Goal: Information Seeking & Learning: Understand process/instructions

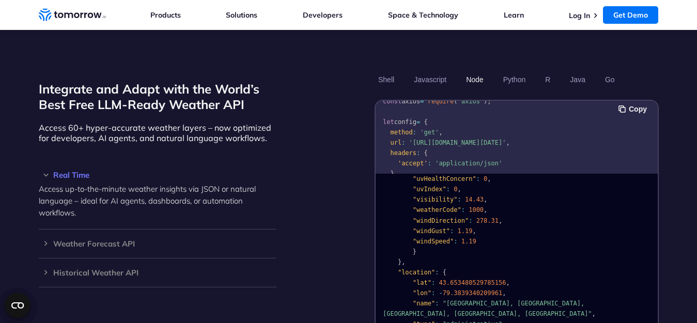
scroll to position [207, 0]
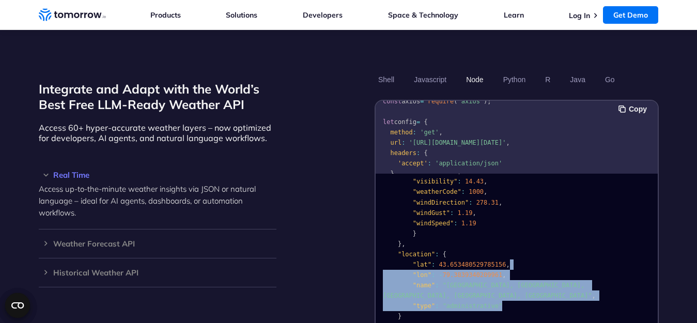
drag, startPoint x: 652, startPoint y: 274, endPoint x: 648, endPoint y: 249, distance: 25.2
click at [648, 249] on pre "{ "data" : { "time" : "2023-02-14T13:53:00Z" , "values" : { "cloudBase" : null …" at bounding box center [516, 154] width 282 height 368
click at [640, 251] on pre "{ "data" : { "time" : "2023-02-14T13:53:00Z" , "values" : { "cloudBase" : null …" at bounding box center [516, 154] width 282 height 368
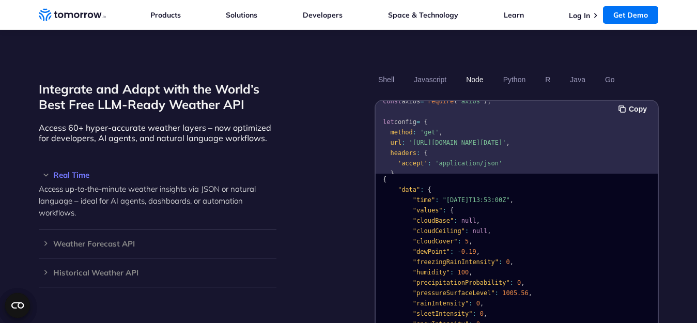
scroll to position [4, 0]
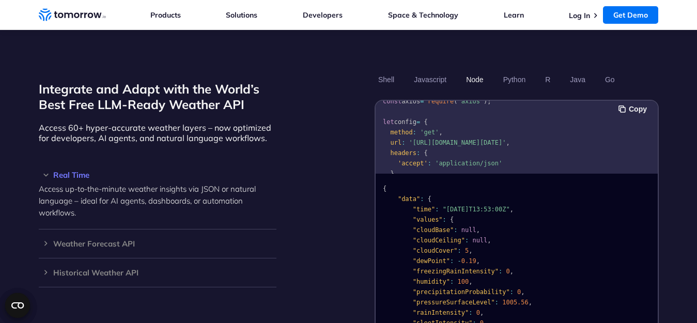
drag, startPoint x: 509, startPoint y: 197, endPoint x: 479, endPoint y: 197, distance: 30.0
drag, startPoint x: 479, startPoint y: 197, endPoint x: 455, endPoint y: 198, distance: 23.8
click at [455, 206] on span ""2023-02-14T13:53:00Z"" at bounding box center [475, 209] width 67 height 7
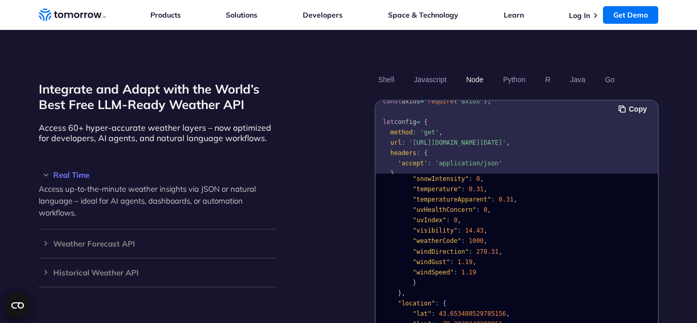
scroll to position [144, 0]
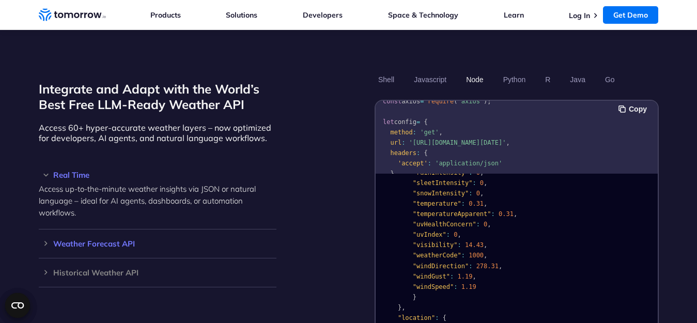
click at [54, 240] on h3 "Weather Forecast API" at bounding box center [158, 244] width 238 height 8
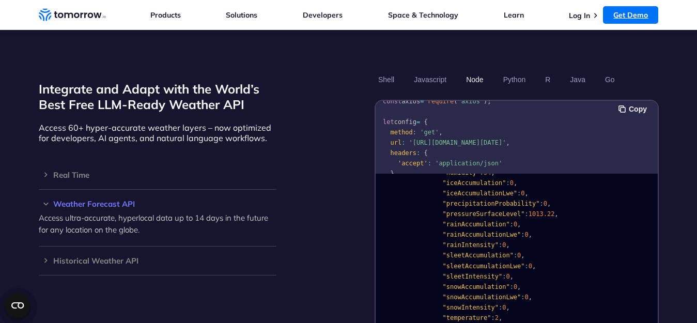
click at [612, 18] on link "Get Demo" at bounding box center [630, 15] width 55 height 18
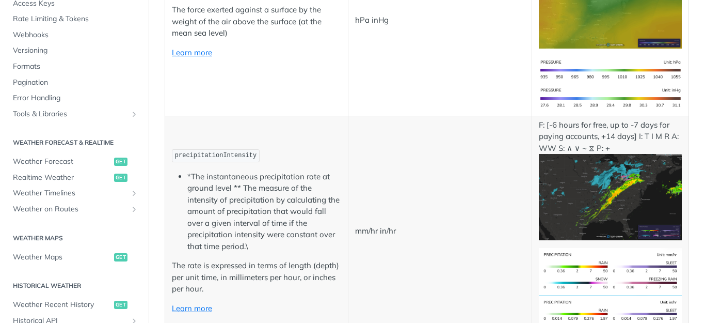
scroll to position [345, 0]
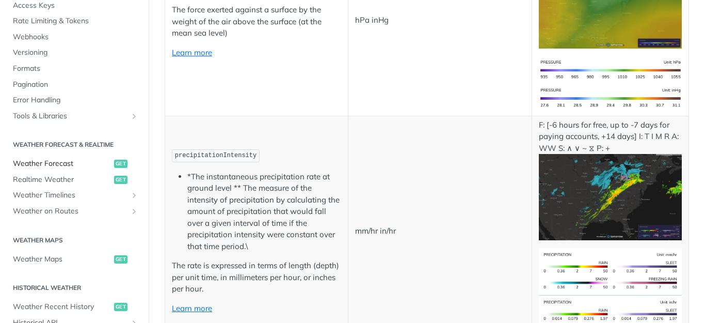
click at [114, 164] on span "get" at bounding box center [120, 164] width 13 height 8
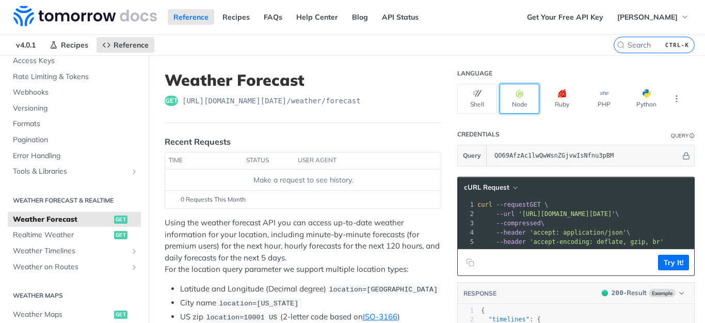
click at [509, 105] on button "Node" at bounding box center [520, 99] width 40 height 30
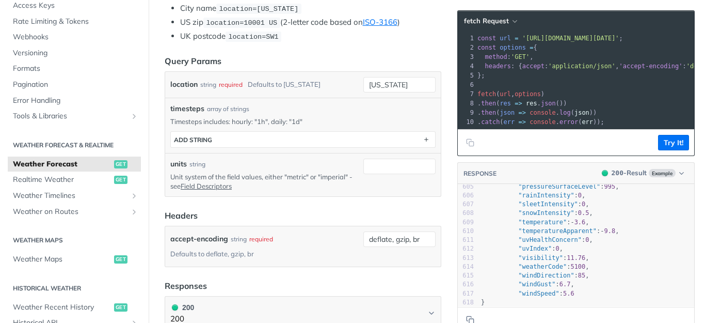
scroll to position [291, 0]
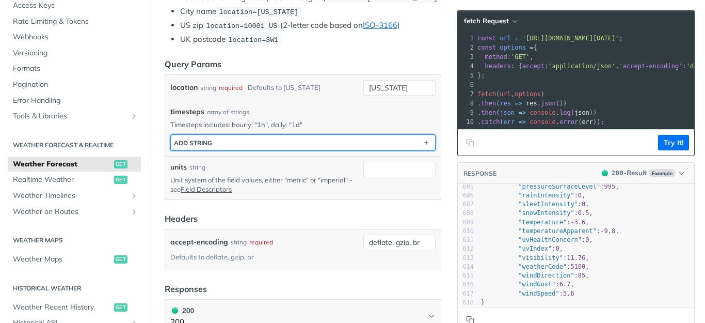
click at [297, 148] on button "ADD string" at bounding box center [303, 142] width 264 height 15
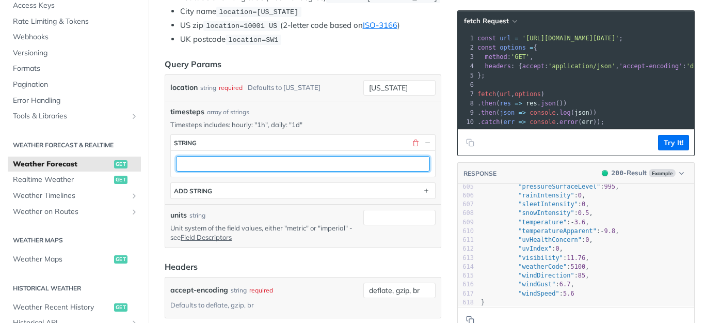
click at [255, 171] on input "text" at bounding box center [303, 163] width 254 height 15
type input "1d"
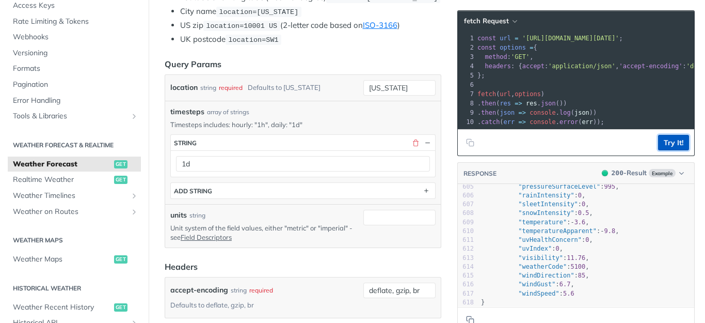
click at [658, 144] on button "Try It!" at bounding box center [673, 142] width 31 height 15
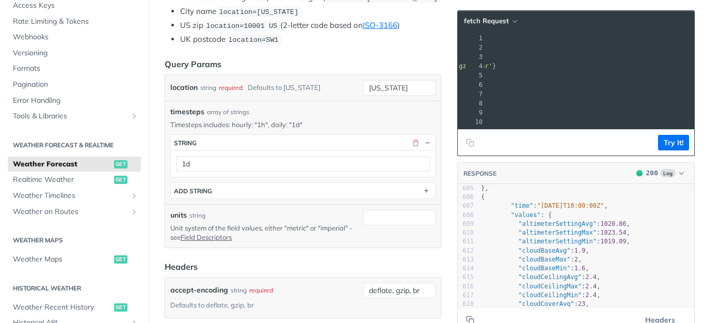
scroll to position [0, 0]
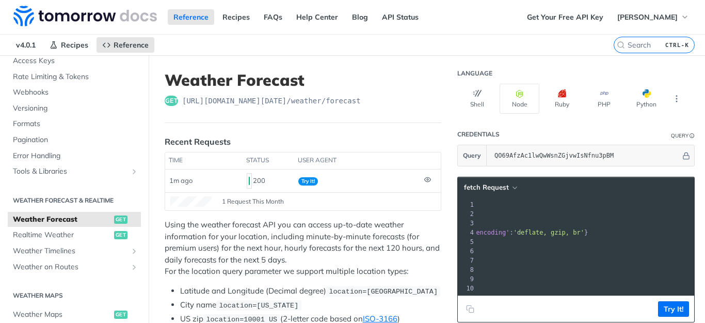
click at [253, 246] on p "Using the weather forecast API you can access up-to-date weather information fo…" at bounding box center [303, 248] width 277 height 58
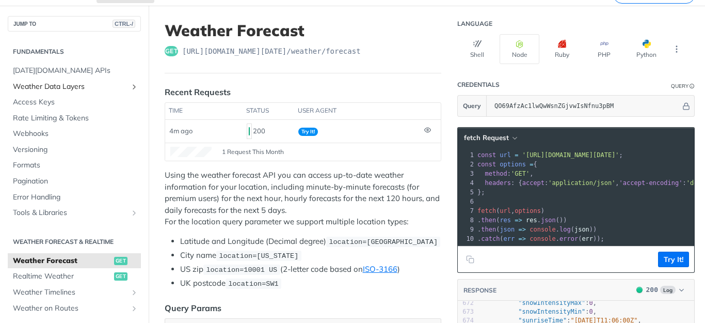
click at [130, 88] on icon "Show subpages for Weather Data Layers" at bounding box center [134, 87] width 8 height 8
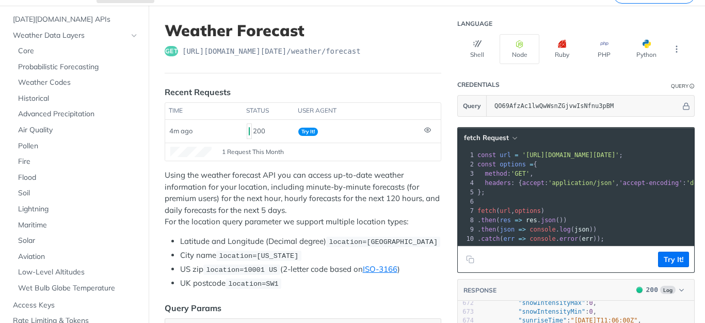
scroll to position [21, 0]
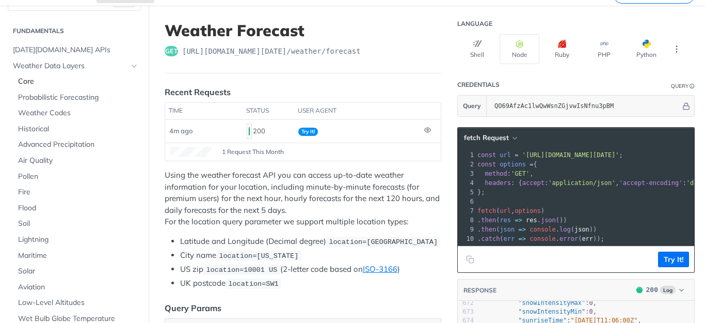
click at [26, 80] on span "Core" at bounding box center [78, 81] width 120 height 10
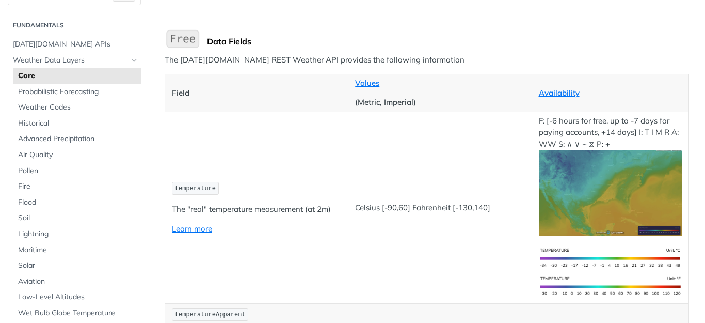
scroll to position [103, 0]
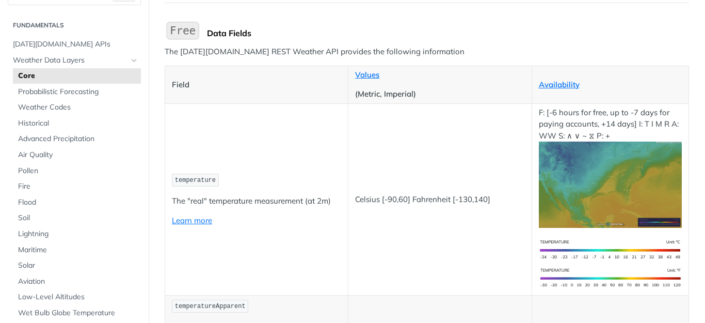
click at [287, 197] on p "The "real" temperature measurement (at 2m)" at bounding box center [256, 201] width 169 height 12
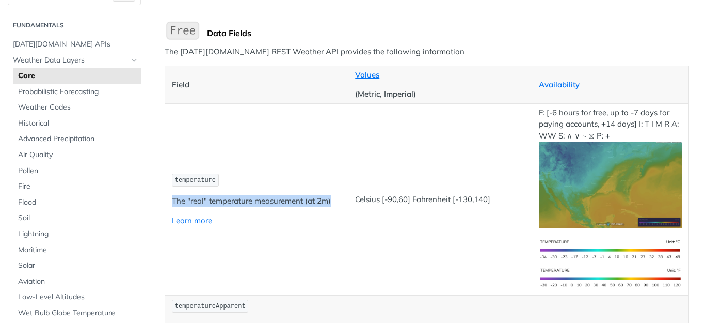
click at [287, 197] on p "The "real" temperature measurement (at 2m)" at bounding box center [256, 201] width 169 height 12
click at [310, 199] on p "The "real" temperature measurement (at 2m)" at bounding box center [256, 201] width 169 height 12
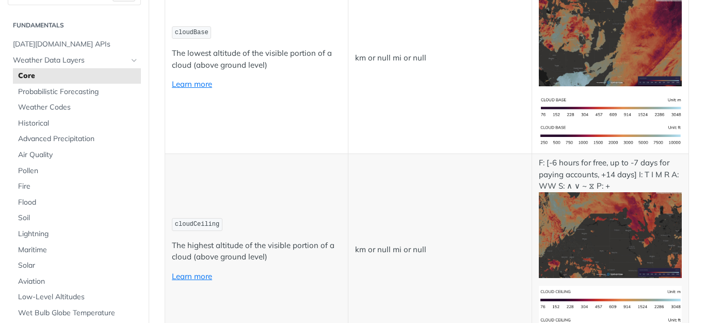
scroll to position [4122, 0]
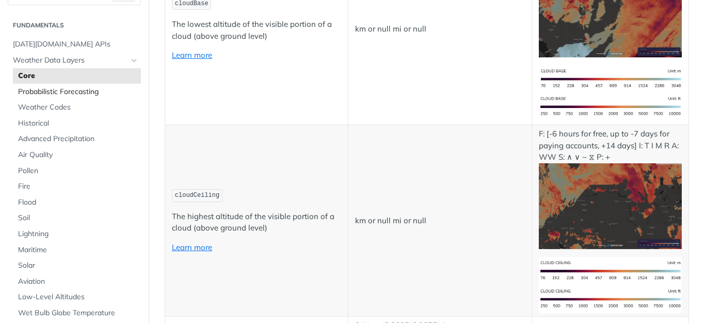
click at [63, 88] on span "Probabilistic Forecasting" at bounding box center [78, 92] width 120 height 10
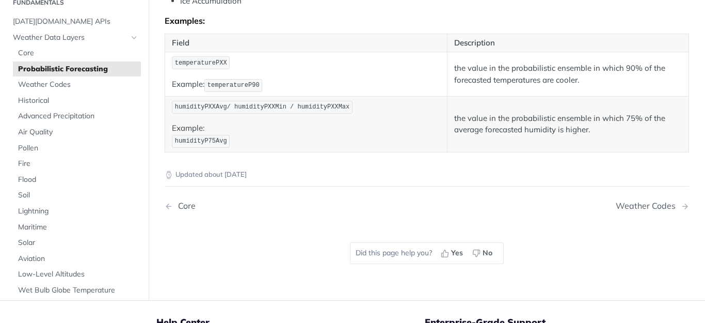
scroll to position [632, 0]
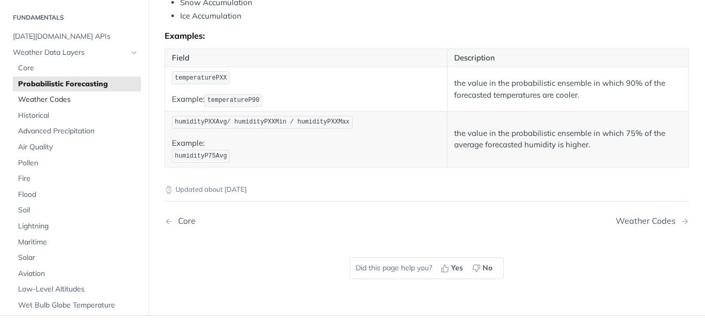
click at [40, 105] on span "Weather Codes" at bounding box center [78, 100] width 120 height 10
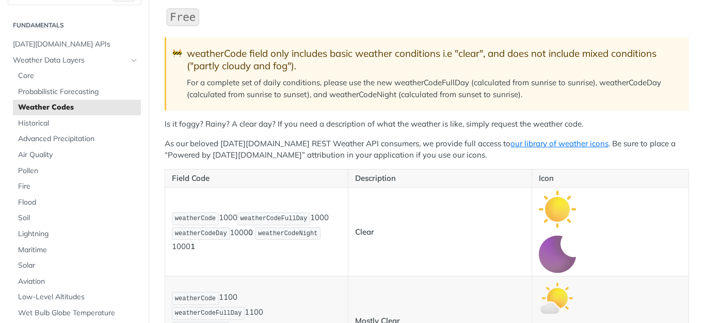
scroll to position [138, 0]
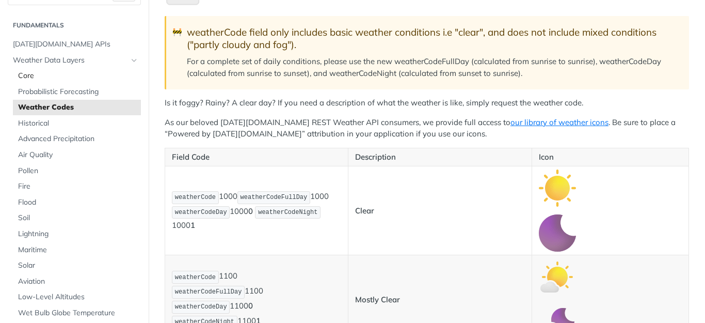
click at [23, 74] on span "Core" at bounding box center [78, 76] width 120 height 10
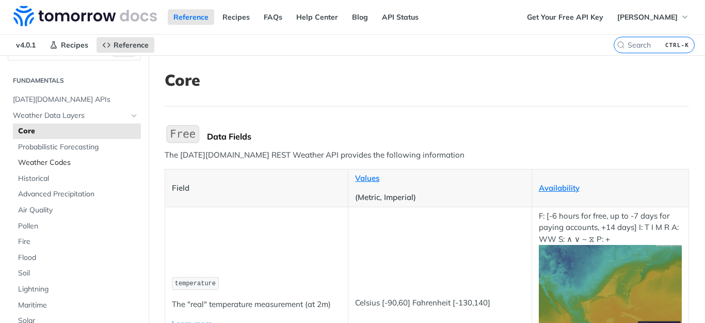
click at [53, 158] on span "Weather Codes" at bounding box center [78, 163] width 120 height 10
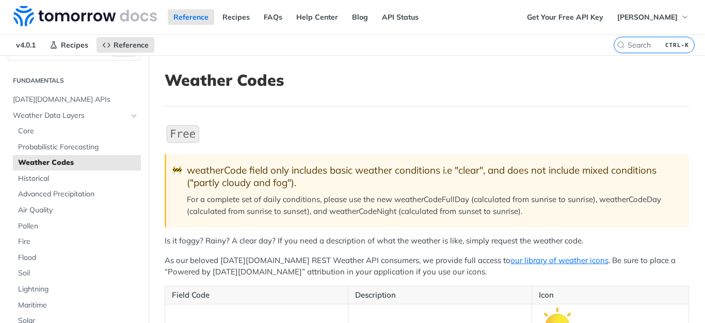
click at [297, 240] on p "Is it foggy? Rainy? A clear day? If you need a description of what the weather …" at bounding box center [427, 241] width 525 height 12
click at [297, 237] on p "Is it foggy? Rainy? A clear day? If you need a description of what the weather …" at bounding box center [427, 241] width 525 height 12
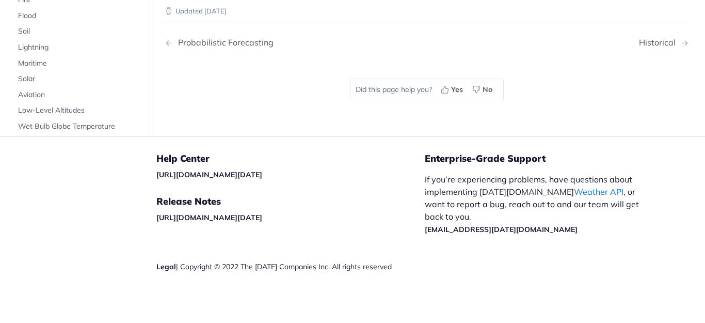
scroll to position [141, 0]
drag, startPoint x: 172, startPoint y: 45, endPoint x: 274, endPoint y: 157, distance: 150.6
click at [274, 157] on div ""weatherCode" : { "0" : "Unknown" , "1000" : "Clear, Sunny" , "1100" : "Mostly …" at bounding box center [427, 86] width 511 height 1061
copy div ""weatherCode" : { "0" : "Unknown" , "1000" : "Clear, Sunny" , "1100" : "Mostly …"
click at [411, 185] on div ""weatherCode" : { "0" : "Unknown" , "1000" : "Clear, Sunny" , "1100" : "Mostly …" at bounding box center [427, 86] width 511 height 1061
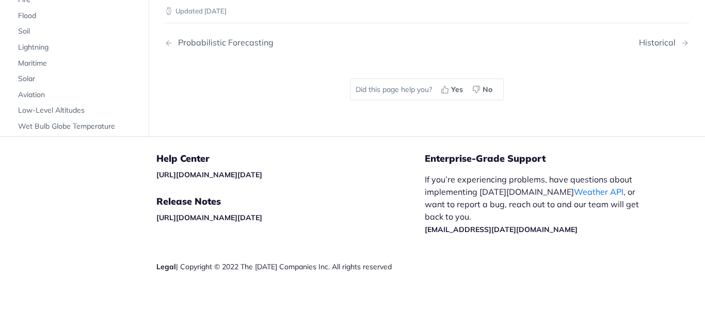
scroll to position [0, 0]
click at [439, 122] on div ""weatherCode" : { "0" : "Unknown" , "1000" : "Clear, Sunny" , "1100" : "Mostly …" at bounding box center [427, 228] width 511 height 1061
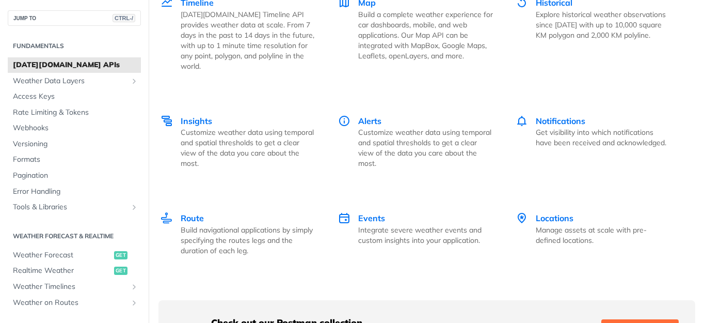
scroll to position [1460, 0]
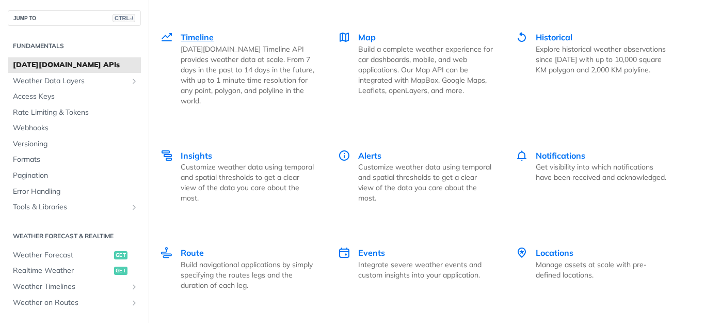
click at [191, 42] on span "Timeline" at bounding box center [197, 37] width 33 height 10
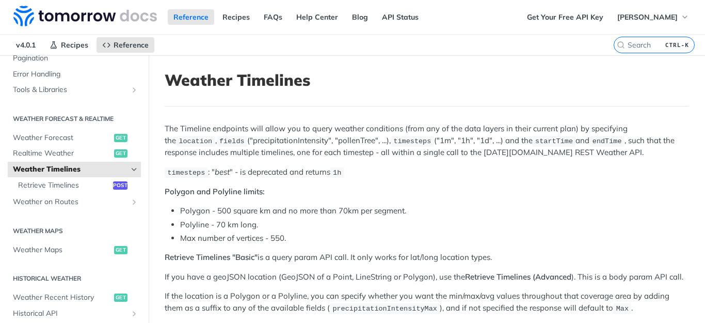
scroll to position [168, 0]
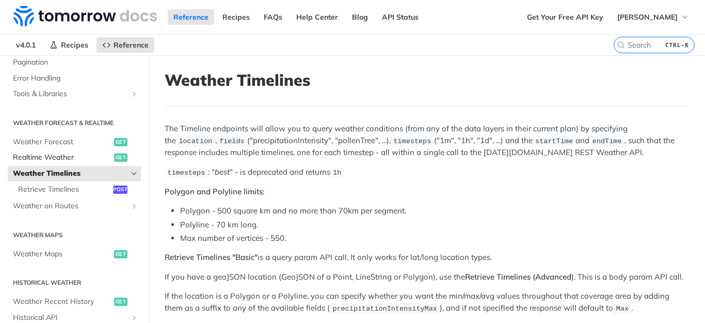
click at [35, 164] on link "Realtime Weather get" at bounding box center [74, 157] width 133 height 15
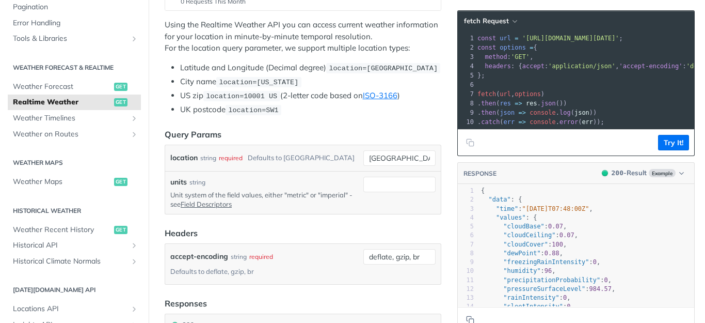
scroll to position [203, 0]
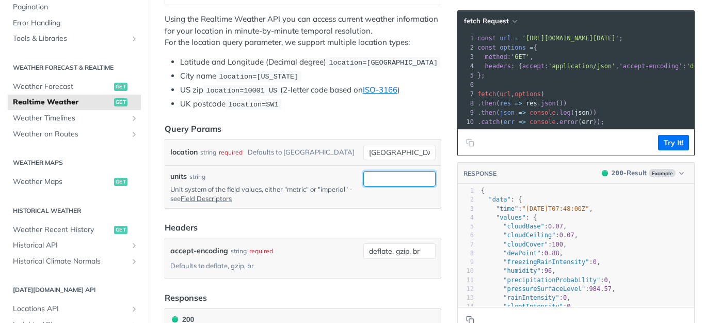
click at [380, 184] on input "units" at bounding box center [400, 178] width 72 height 15
click at [376, 205] on span "string" at bounding box center [389, 209] width 63 height 10
click at [389, 186] on input "metri" at bounding box center [400, 178] width 72 height 15
type input "metric"
click at [399, 208] on div "units string Unit system of the field values, either "metric" or "imperial" - s…" at bounding box center [303, 186] width 276 height 43
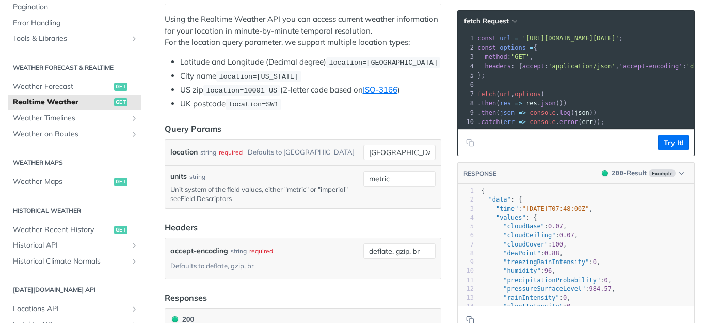
scroll to position [0, 0]
click at [364, 160] on input "[GEOGRAPHIC_DATA]" at bounding box center [400, 152] width 72 height 15
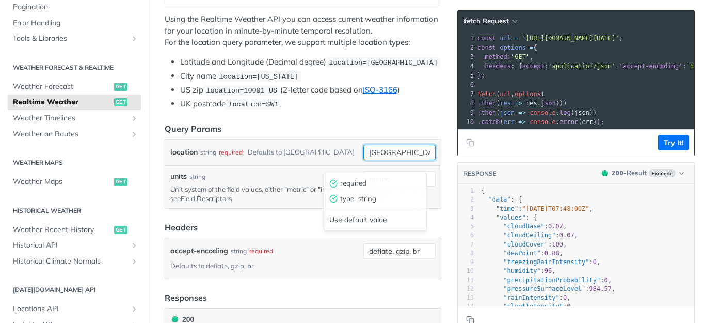
click at [364, 160] on input "[GEOGRAPHIC_DATA]" at bounding box center [400, 152] width 72 height 15
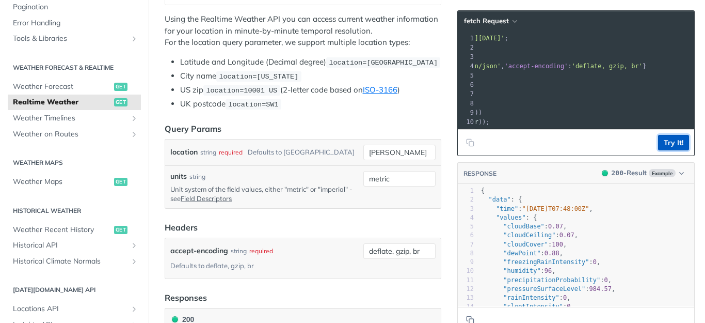
click at [669, 149] on button "Try It!" at bounding box center [673, 142] width 31 height 15
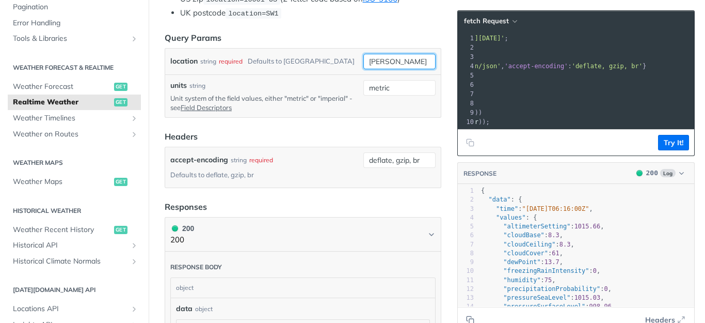
click at [364, 69] on input "[PERSON_NAME]" at bounding box center [400, 61] width 72 height 15
type input "[GEOGRAPHIC_DATA]"
click at [339, 55] on form "Query Params location string required Defaults to [GEOGRAPHIC_DATA] [GEOGRAPHIC…" at bounding box center [303, 110] width 277 height 156
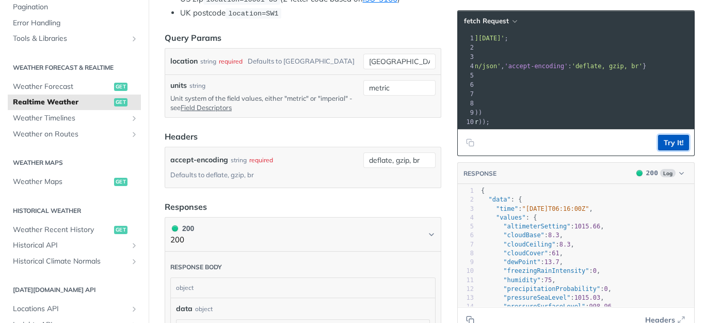
click at [668, 148] on button "Try It!" at bounding box center [673, 142] width 31 height 15
type textarea "2025-10-0"
drag, startPoint x: 523, startPoint y: 217, endPoint x: 556, endPoint y: 217, distance: 33.6
click at [556, 212] on span ""[DATE]T06:16:00Z"" at bounding box center [556, 208] width 67 height 7
type textarea "06:16:00"
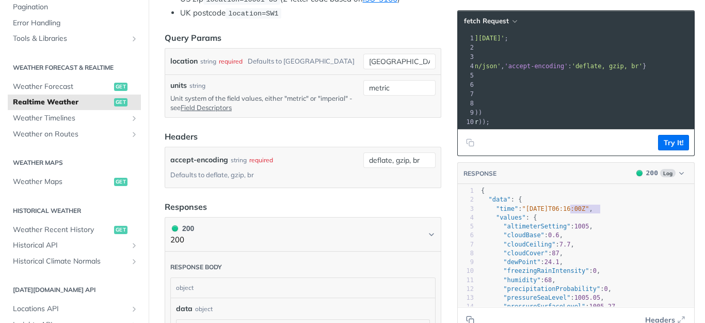
drag, startPoint x: 561, startPoint y: 217, endPoint x: 591, endPoint y: 213, distance: 30.2
click at [590, 212] on span ""[DATE]T06:16:00Z"" at bounding box center [556, 208] width 67 height 7
click at [569, 212] on span ""[DATE]T06:16:00Z"" at bounding box center [556, 208] width 67 height 7
type textarea "​"
drag, startPoint x: 597, startPoint y: 218, endPoint x: 658, endPoint y: 265, distance: 76.6
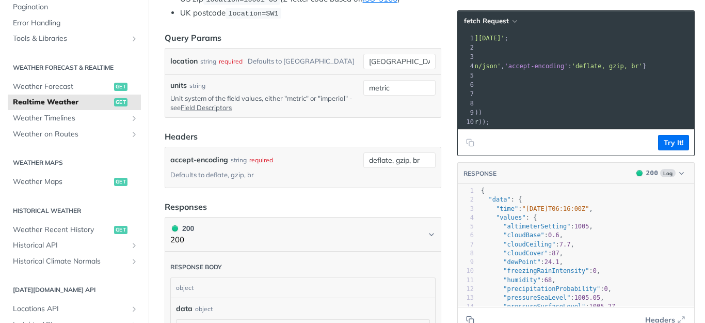
click at [658, 258] on pre ""cloudCover" : 87 ," at bounding box center [586, 253] width 215 height 9
drag, startPoint x: 516, startPoint y: 40, endPoint x: 678, endPoint y: 39, distance: 161.1
click at [366, 39] on span "'[URL][DOMAIN_NAME][DATE]'" at bounding box center [317, 38] width 97 height 7
copy span "[URL][DOMAIN_NAME][DATE]"
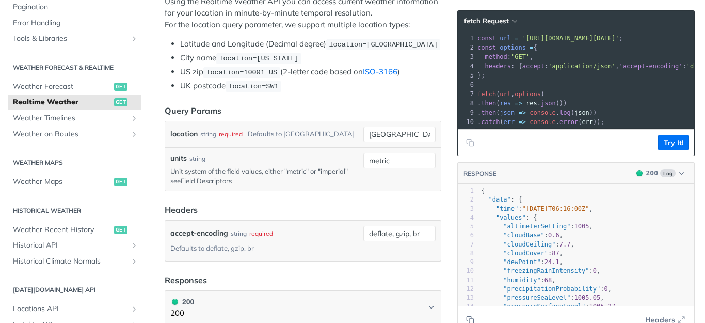
scroll to position [271, 0]
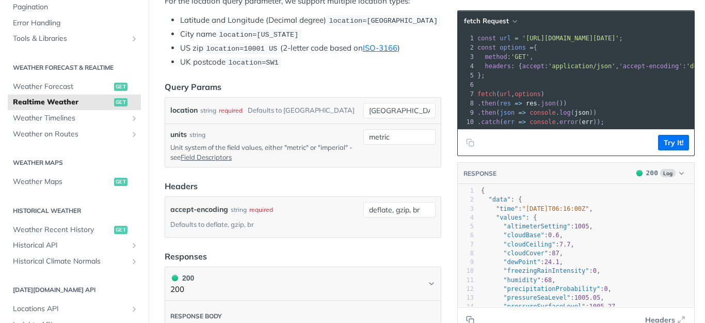
click at [568, 42] on pre "const url = '[URL][DOMAIN_NAME][DATE]' ;" at bounding box center [716, 38] width 481 height 9
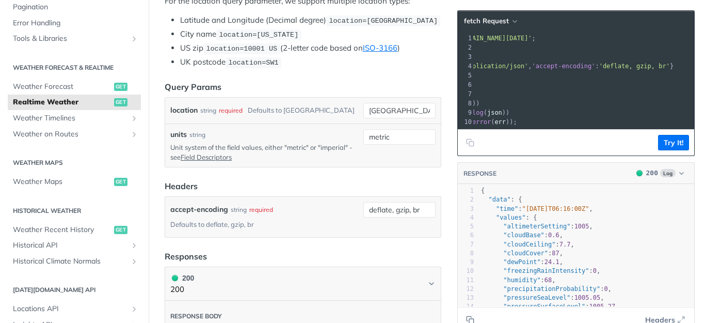
scroll to position [0, 90]
click at [371, 322] on header "Response body" at bounding box center [302, 314] width 265 height 26
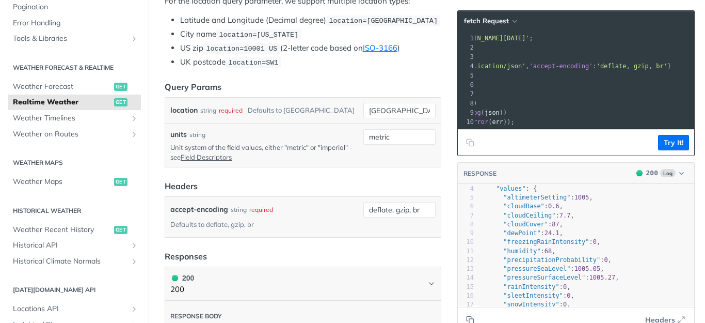
scroll to position [0, 0]
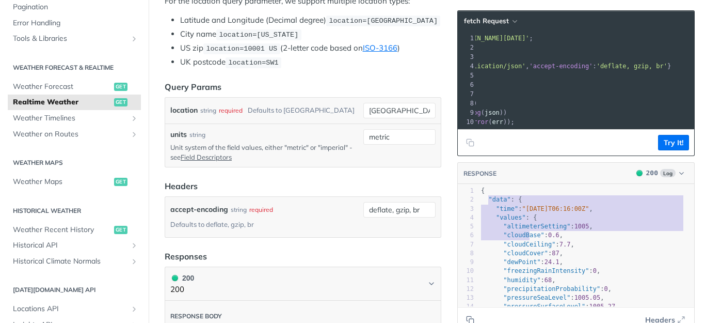
type textarea ""data": { "time": "[DATE]T06:16:00Z", "values": { "altimeterSetting": 1005, "cl…"
drag, startPoint x: 480, startPoint y: 207, endPoint x: 528, endPoint y: 249, distance: 64.0
click at [553, 222] on pre ""values" : {" at bounding box center [586, 217] width 215 height 9
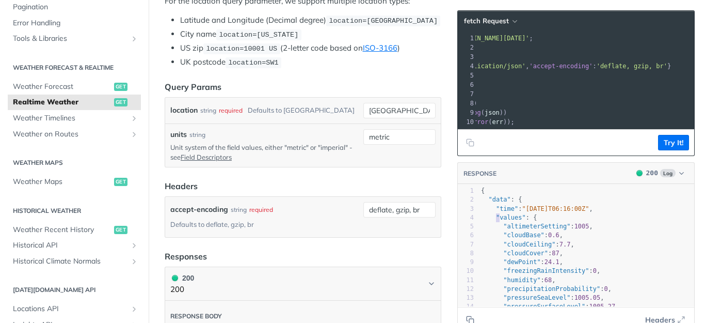
type textarea ""v"
drag, startPoint x: 488, startPoint y: 225, endPoint x: 494, endPoint y: 228, distance: 6.2
click at [496, 221] on span ""values"" at bounding box center [511, 217] width 30 height 7
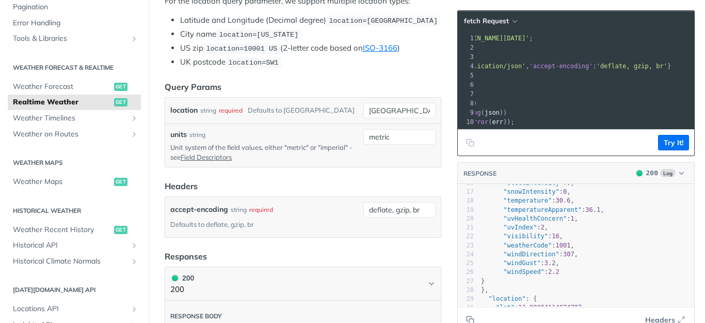
scroll to position [143, 0]
click at [521, 247] on span ""weatherCode"" at bounding box center [527, 243] width 49 height 7
type textarea "weatherCode"
click at [575, 248] on pre ""weatherCode" : 1001 ," at bounding box center [586, 244] width 215 height 9
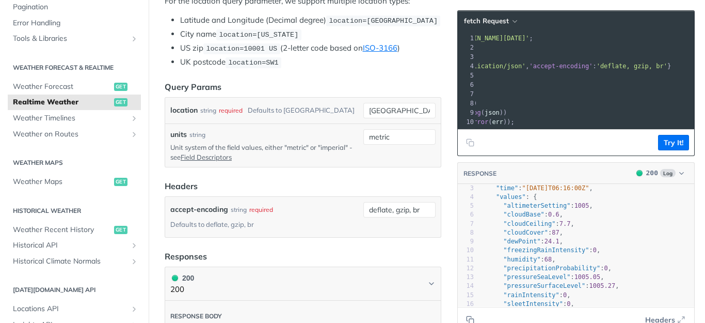
scroll to position [29, 0]
